Goal: Transaction & Acquisition: Download file/media

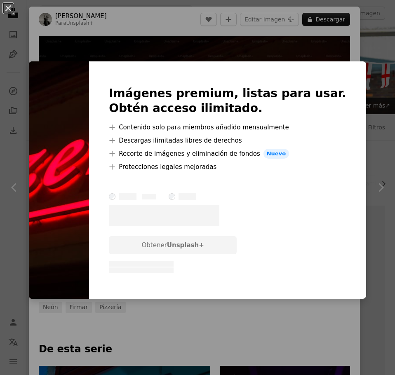
scroll to position [1455, 0]
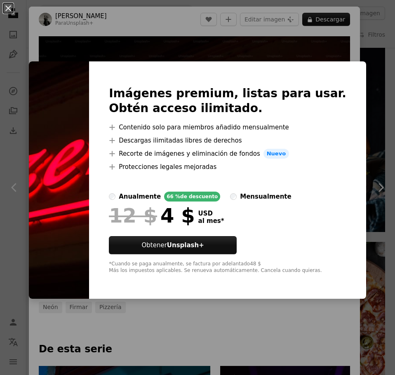
click at [252, 57] on div "An X shape Imágenes premium, listas para usar. Obtén acceso ilimitado. A plus s…" at bounding box center [197, 187] width 395 height 375
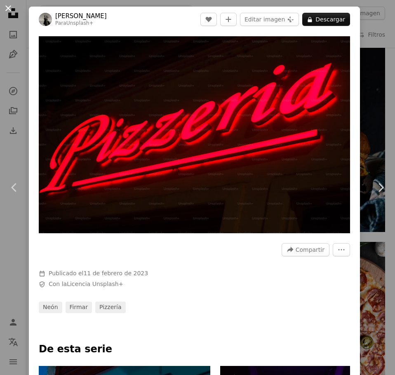
click at [9, 10] on button "An X shape" at bounding box center [8, 8] width 10 height 10
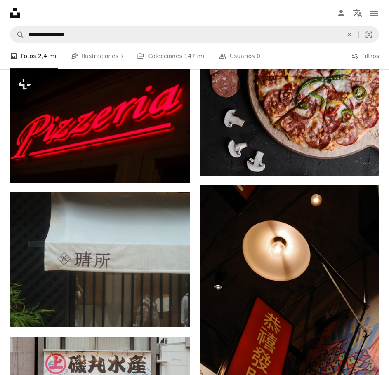
scroll to position [1607, 0]
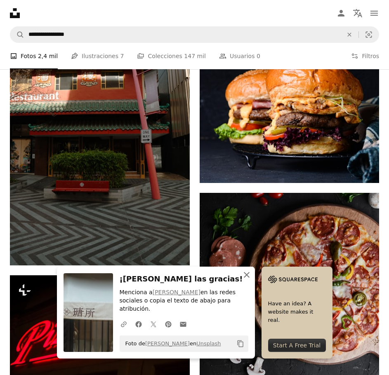
click at [249, 278] on icon "button" at bounding box center [247, 275] width 6 height 6
